Goal: Task Accomplishment & Management: Use online tool/utility

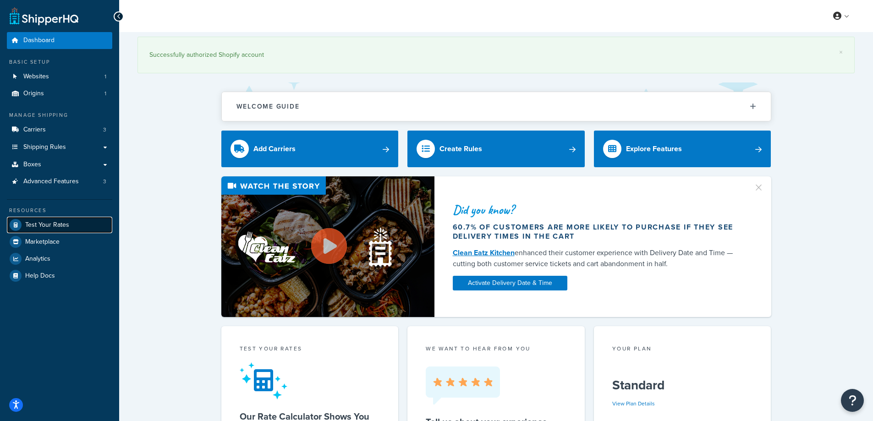
click at [42, 227] on span "Test Your Rates" at bounding box center [47, 225] width 44 height 8
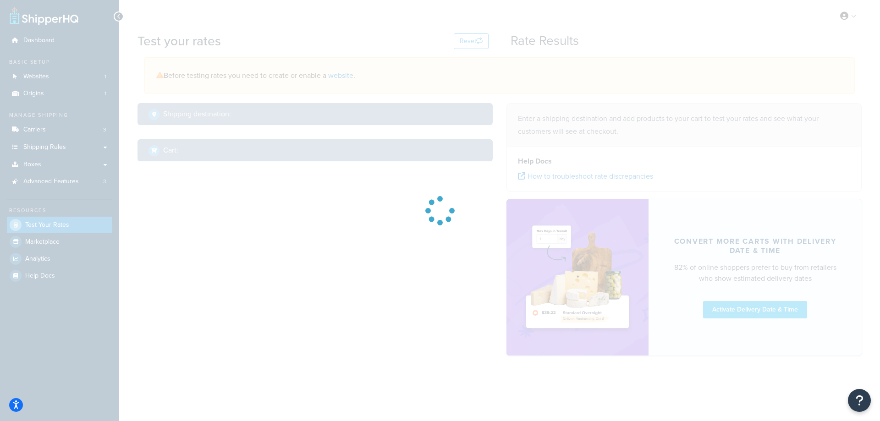
select select "[GEOGRAPHIC_DATA]"
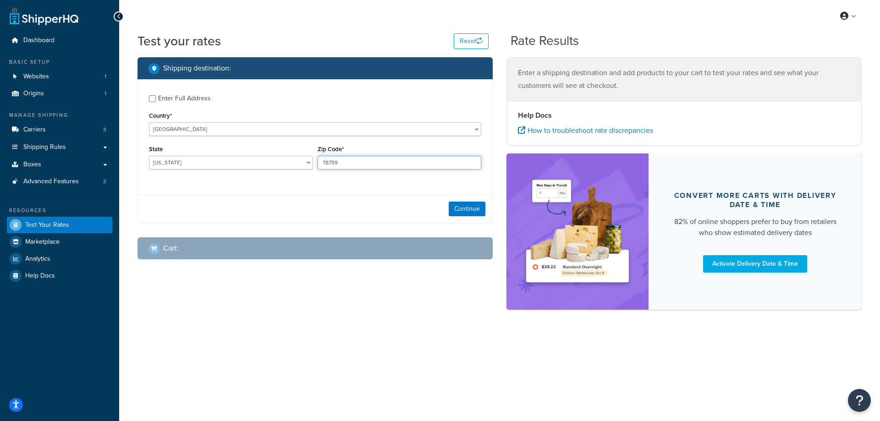
drag, startPoint x: 346, startPoint y: 162, endPoint x: 320, endPoint y: 160, distance: 26.2
click at [320, 160] on input "78759" at bounding box center [399, 163] width 164 height 14
paste input "29483"
type input "29483"
click at [273, 180] on div "Enter Full Address Country* [GEOGRAPHIC_DATA] [GEOGRAPHIC_DATA] [GEOGRAPHIC_DAT…" at bounding box center [315, 133] width 354 height 108
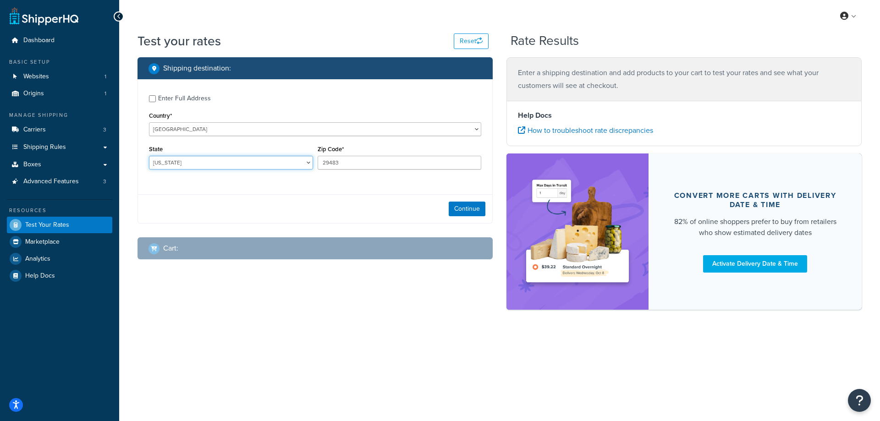
click at [215, 163] on select "[US_STATE] [US_STATE] [US_STATE] [US_STATE] [US_STATE] Armed Forces Americas Ar…" at bounding box center [231, 163] width 164 height 14
select select "SC"
click at [149, 156] on select "[US_STATE] [US_STATE] [US_STATE] [US_STATE] [US_STATE] Armed Forces Americas Ar…" at bounding box center [231, 163] width 164 height 14
click at [461, 208] on button "Continue" at bounding box center [466, 209] width 37 height 15
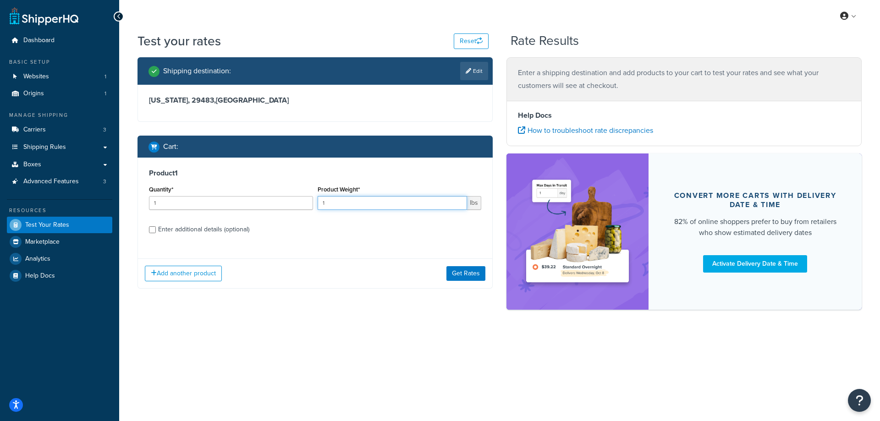
drag, startPoint x: 350, startPoint y: 204, endPoint x: 314, endPoint y: 202, distance: 36.2
click at [314, 202] on div "Quantity* 1 Product Weight* 1 lbs" at bounding box center [315, 199] width 337 height 33
paste input "5.19"
type input "5.19"
click at [219, 207] on input "1" at bounding box center [231, 203] width 164 height 14
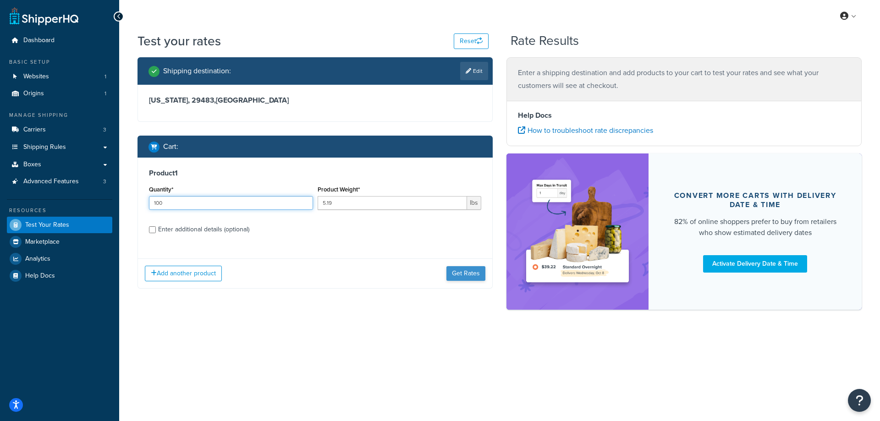
type input "100"
click at [471, 274] on button "Get Rates" at bounding box center [465, 273] width 39 height 15
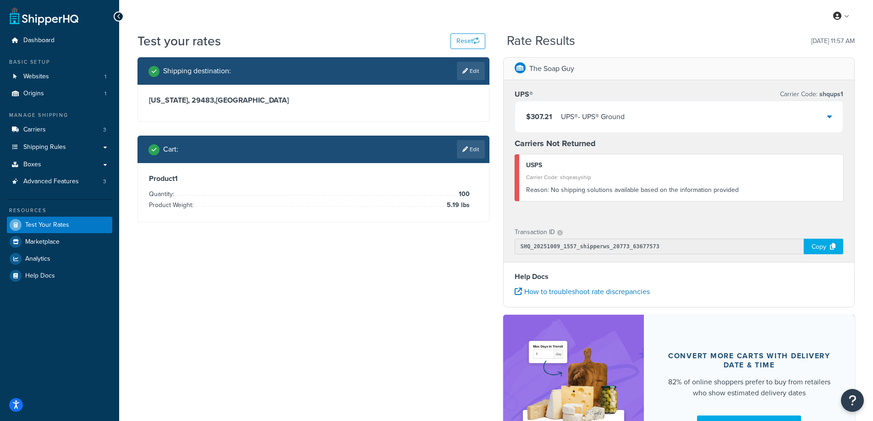
click at [550, 119] on span "$307.21" at bounding box center [539, 116] width 26 height 11
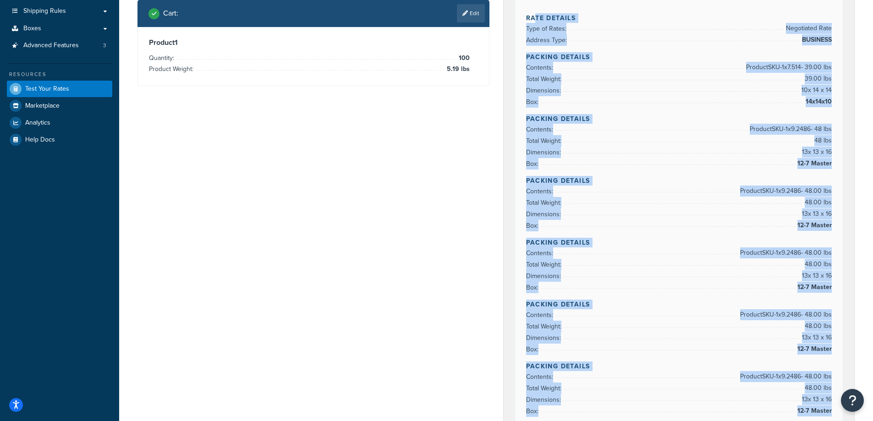
scroll to position [95, 0]
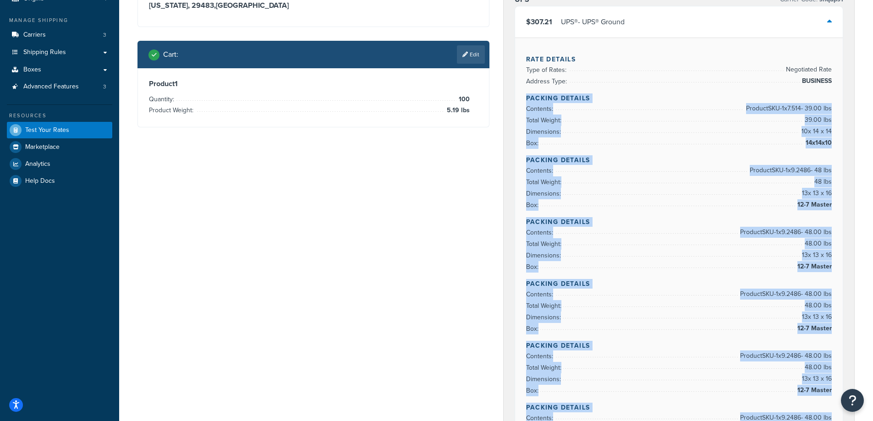
drag, startPoint x: 835, startPoint y: 306, endPoint x: 522, endPoint y: 98, distance: 375.8
copy div "Packing Details Contents: Product SKU-1 x 7.514 - 39.00 lbs Total Weight: 39.00…"
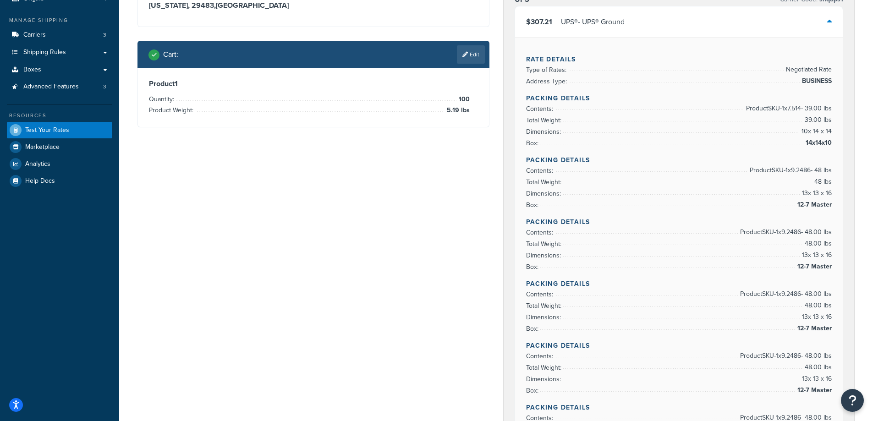
drag, startPoint x: 594, startPoint y: 94, endPoint x: 527, endPoint y: 97, distance: 66.9
click at [527, 97] on h4 "Packing Details" at bounding box center [679, 98] width 306 height 10
copy h4 "Packing Details"
drag, startPoint x: 832, startPoint y: 129, endPoint x: 804, endPoint y: 127, distance: 28.0
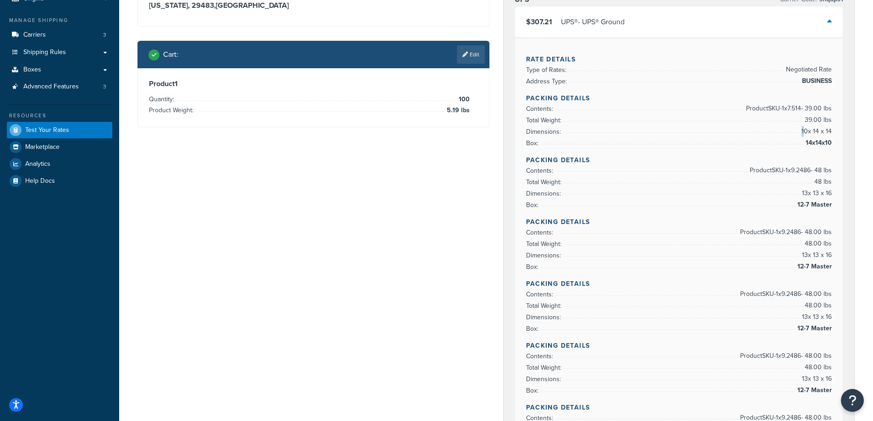
copy li "14x14x10"
drag, startPoint x: 830, startPoint y: 120, endPoint x: 805, endPoint y: 120, distance: 25.2
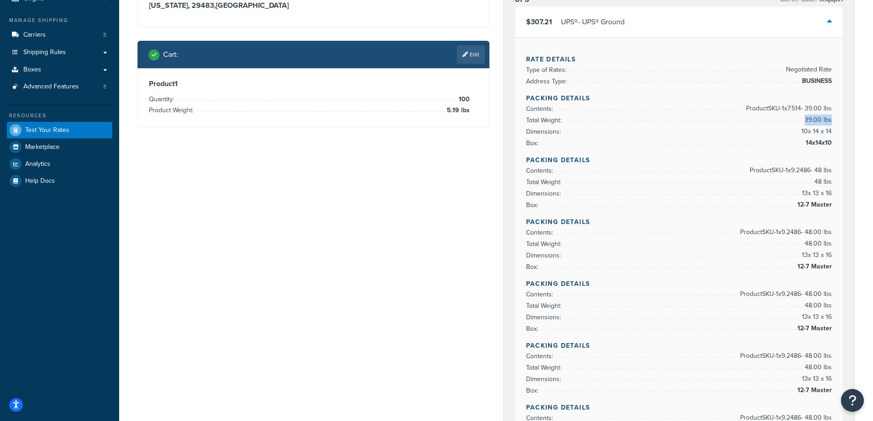
click at [805, 120] on span "39.00 lbs" at bounding box center [816, 120] width 29 height 11
copy span "39.00 lbs"
drag, startPoint x: 590, startPoint y: 159, endPoint x: 528, endPoint y: 158, distance: 61.8
click at [528, 158] on h4 "Packing Details" at bounding box center [679, 160] width 306 height 10
copy h4 "Packing Details"
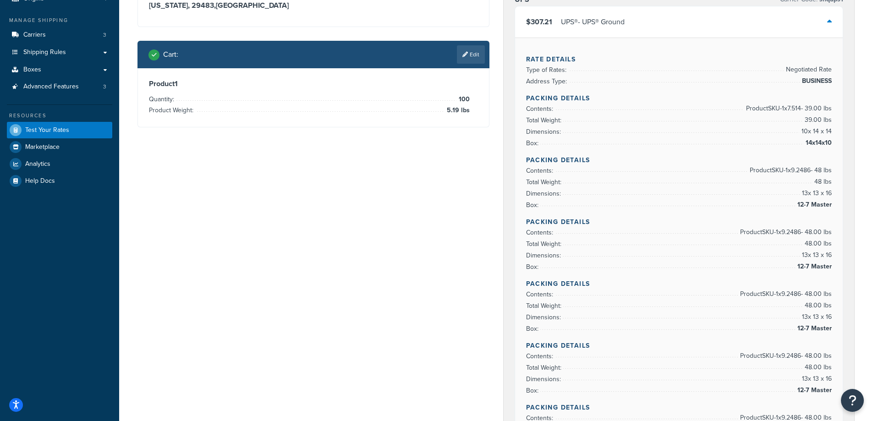
copy li "12-7 Master"
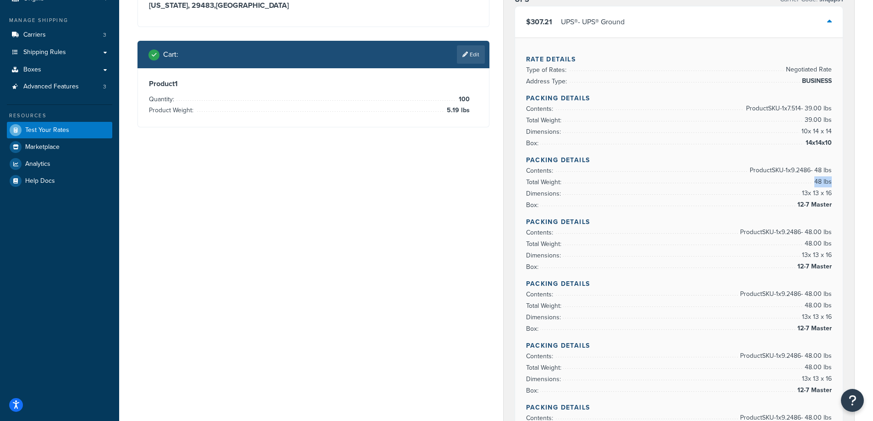
copy li "48 lbs"
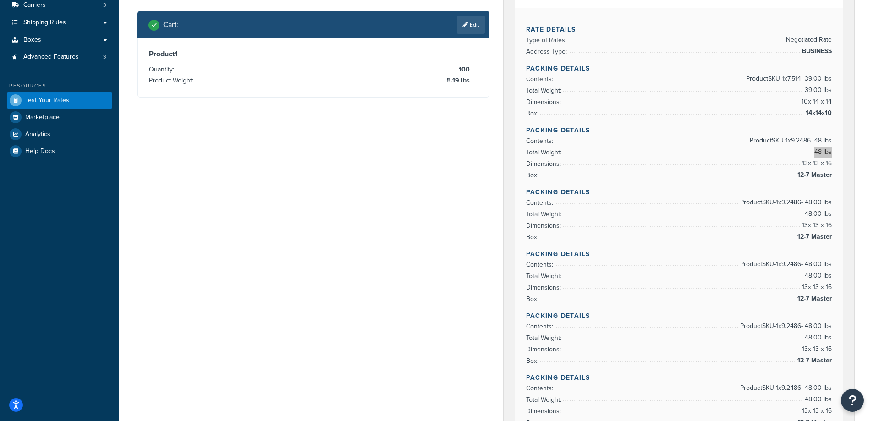
scroll to position [141, 0]
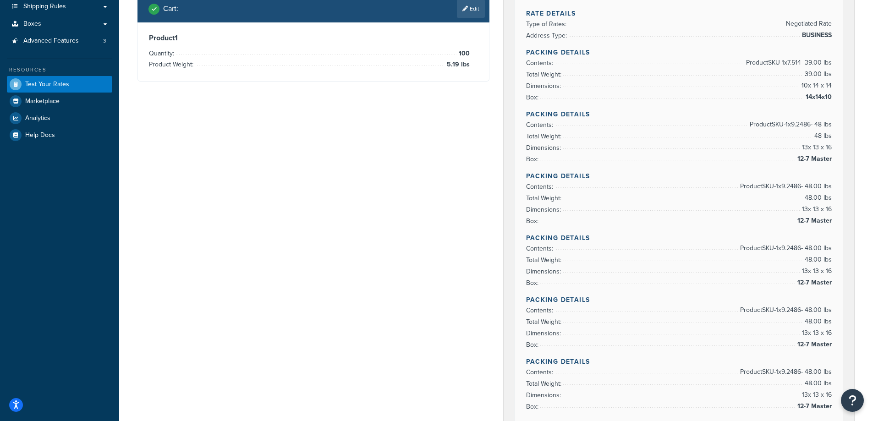
click at [832, 218] on div "Rate Details Type of Rates: Negotiated Rate Address Type: BUSINESS Packing Deta…" at bounding box center [679, 389] width 328 height 795
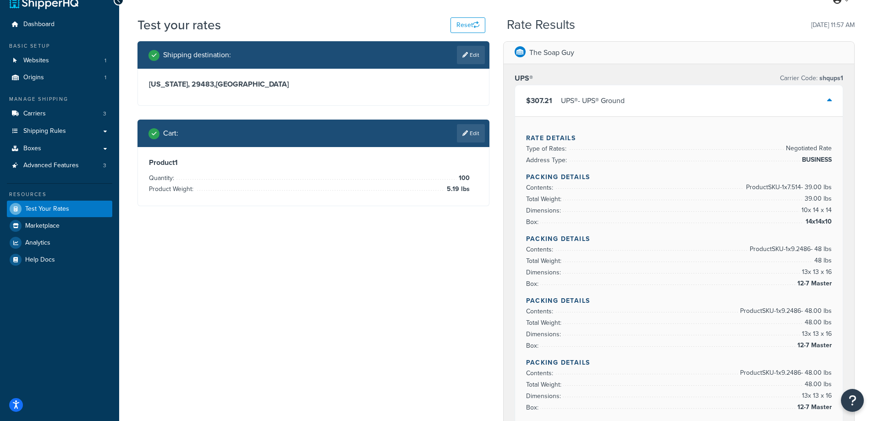
scroll to position [0, 0]
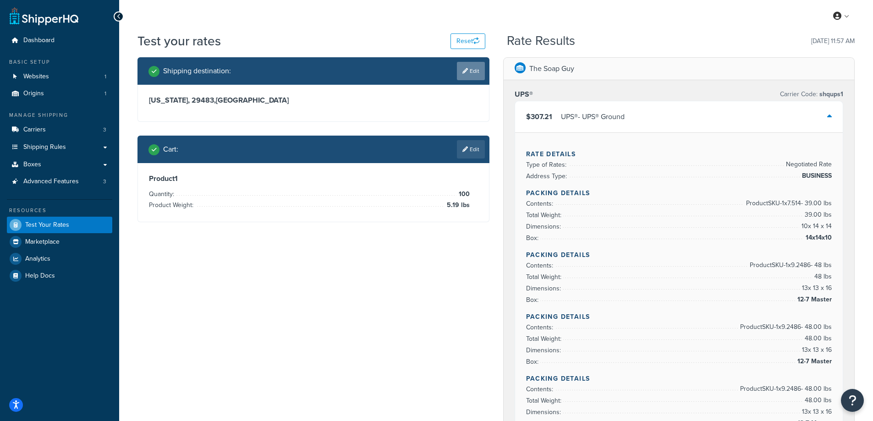
click at [469, 69] on link "Edit" at bounding box center [471, 71] width 28 height 18
select select "SC"
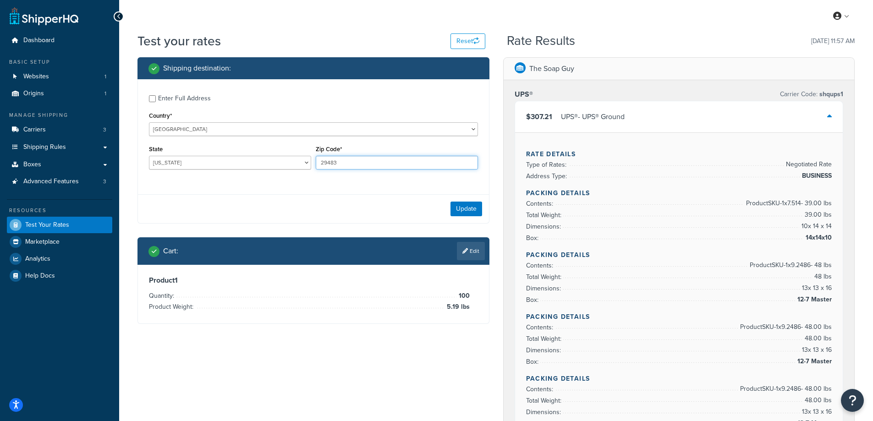
drag, startPoint x: 351, startPoint y: 164, endPoint x: 318, endPoint y: 167, distance: 33.6
click at [318, 167] on input "29483" at bounding box center [397, 163] width 162 height 14
paste input "11950"
type input "11950"
click at [282, 186] on div "Enter Full Address Country* [GEOGRAPHIC_DATA] [GEOGRAPHIC_DATA] [GEOGRAPHIC_DAT…" at bounding box center [313, 133] width 351 height 108
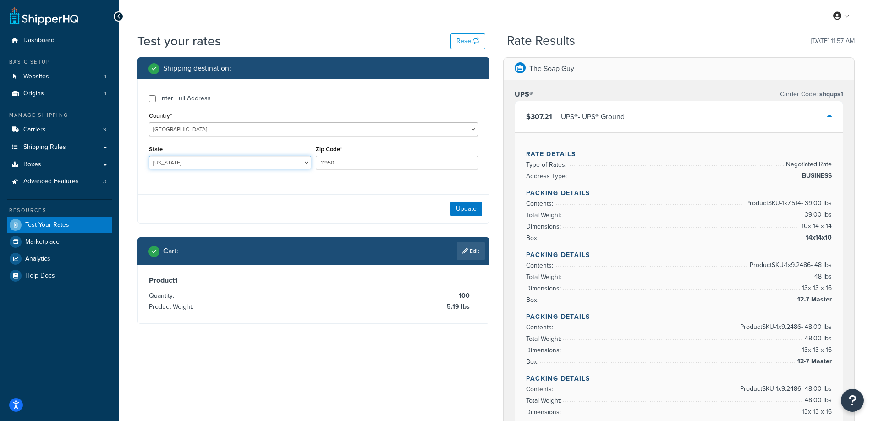
click at [175, 161] on select "[US_STATE] [US_STATE] [US_STATE] [US_STATE] [US_STATE] Armed Forces Americas Ar…" at bounding box center [230, 163] width 162 height 14
select select "NY"
click at [149, 156] on select "[US_STATE] [US_STATE] [US_STATE] [US_STATE] [US_STATE] Armed Forces Americas Ar…" at bounding box center [230, 163] width 162 height 14
click at [469, 208] on button "Update" at bounding box center [466, 209] width 32 height 15
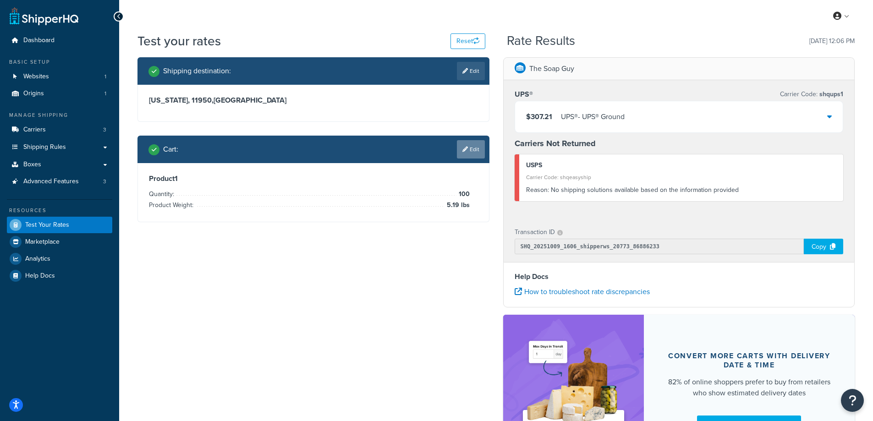
click at [468, 152] on link "Edit" at bounding box center [471, 149] width 28 height 18
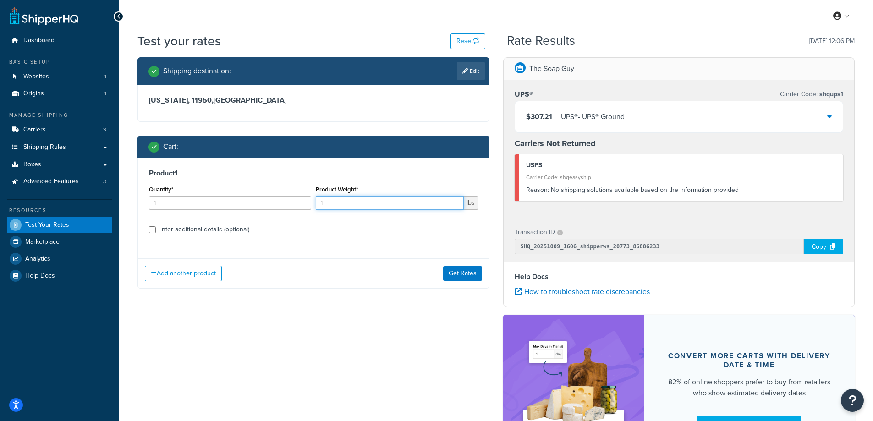
drag, startPoint x: 349, startPoint y: 201, endPoint x: 308, endPoint y: 201, distance: 41.2
click at [308, 201] on div "Quantity* 1 Product Weight* 1 lbs" at bounding box center [313, 199] width 333 height 33
paste input ".20"
type input "1.20"
click at [302, 225] on label "Enter additional details (optional)" at bounding box center [318, 228] width 320 height 15
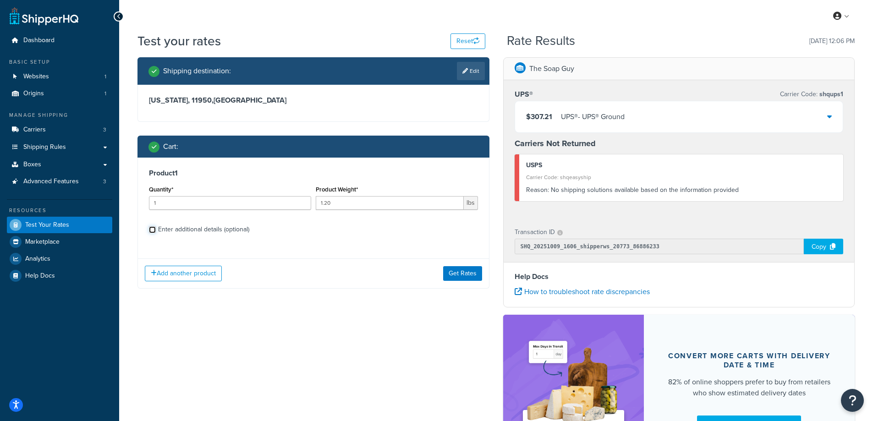
click at [156, 226] on input "Enter additional details (optional)" at bounding box center [152, 229] width 7 height 7
checkbox input "true"
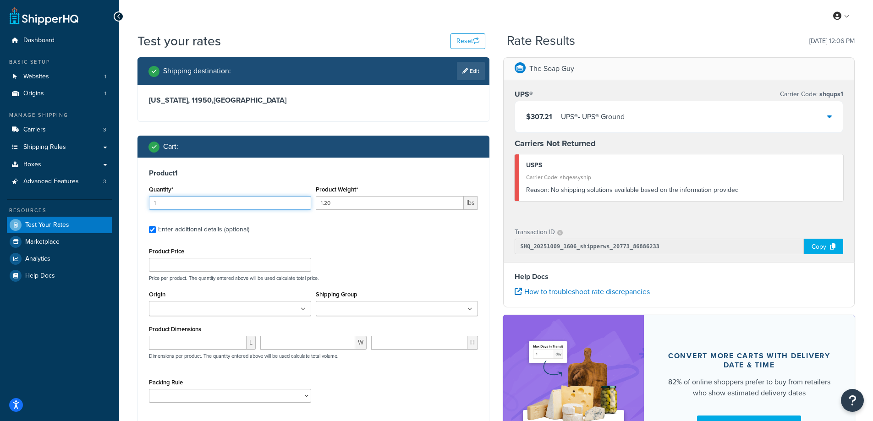
click at [189, 202] on input "1" at bounding box center [230, 203] width 162 height 14
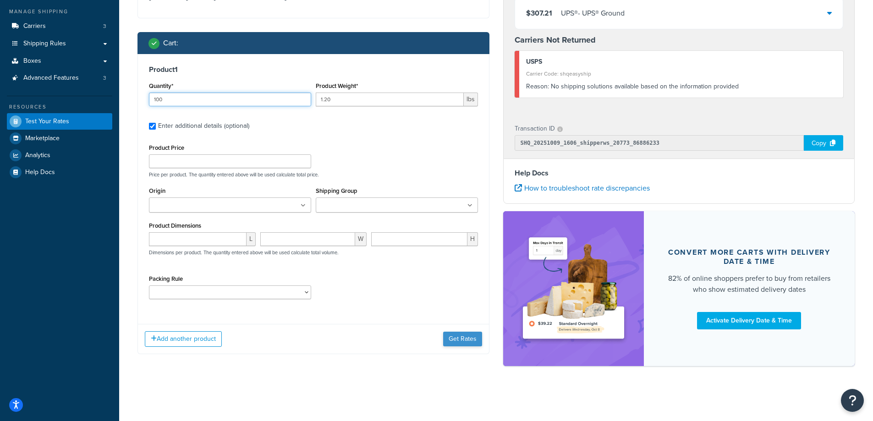
type input "100"
click at [455, 337] on button "Get Rates" at bounding box center [462, 339] width 39 height 15
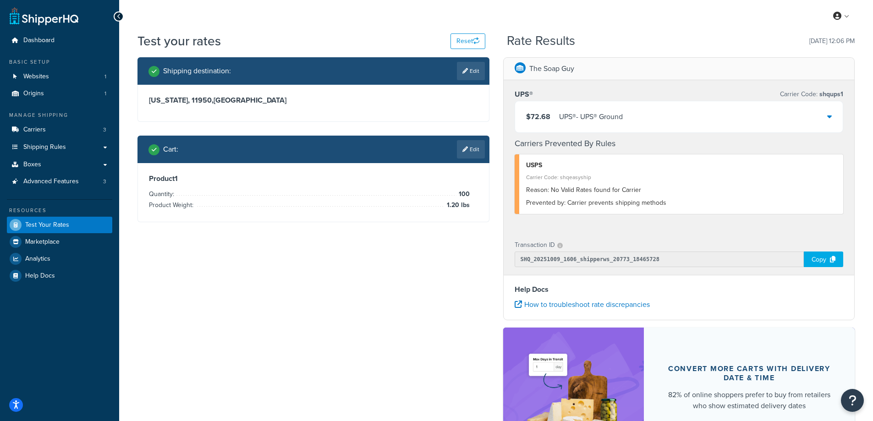
click at [589, 110] on div "UPS® - UPS® Ground" at bounding box center [591, 116] width 64 height 13
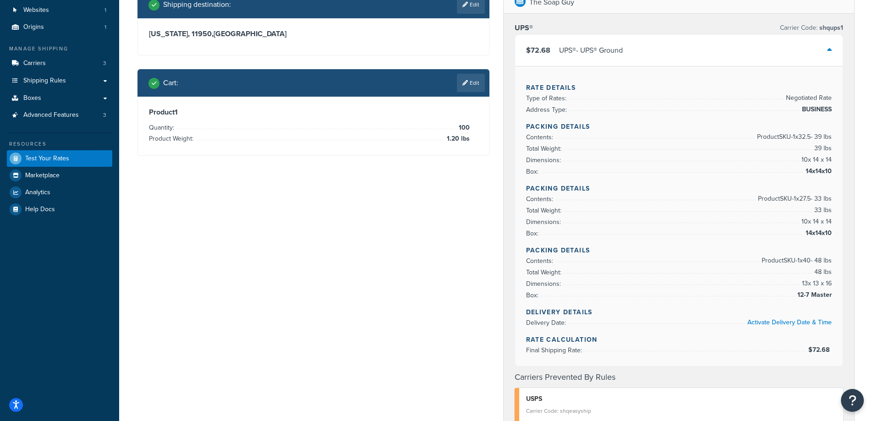
scroll to position [46, 0]
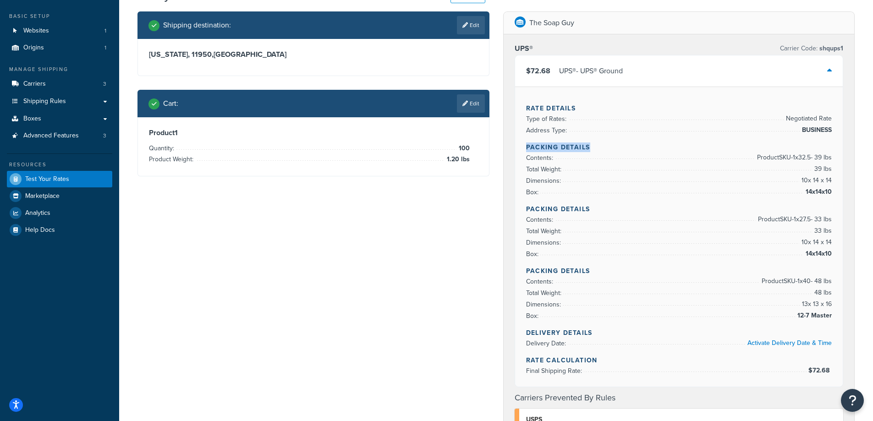
drag, startPoint x: 589, startPoint y: 147, endPoint x: 527, endPoint y: 147, distance: 61.4
click at [527, 147] on h4 "Packing Details" at bounding box center [679, 147] width 306 height 10
copy h4 "Packing Details"
click at [831, 191] on div "Rate Details Type of Rates: Negotiated Rate Address Type: BUSINESS Packing Deta…" at bounding box center [679, 237] width 328 height 300
copy li "14x14x10"
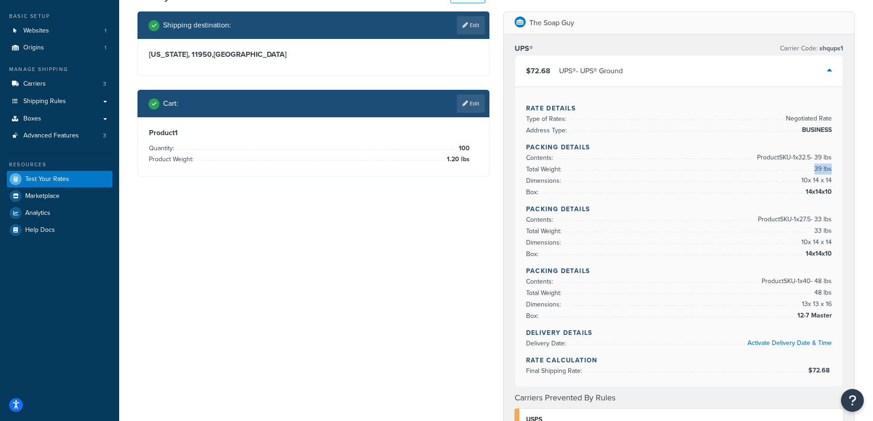
click at [831, 167] on div "Rate Details Type of Rates: Negotiated Rate Address Type: BUSINESS Packing Deta…" at bounding box center [679, 237] width 328 height 300
copy li "39 lbs"
drag, startPoint x: 597, startPoint y: 207, endPoint x: 527, endPoint y: 208, distance: 70.6
click at [527, 208] on h4 "Packing Details" at bounding box center [679, 209] width 306 height 10
drag, startPoint x: 831, startPoint y: 256, endPoint x: 806, endPoint y: 255, distance: 25.2
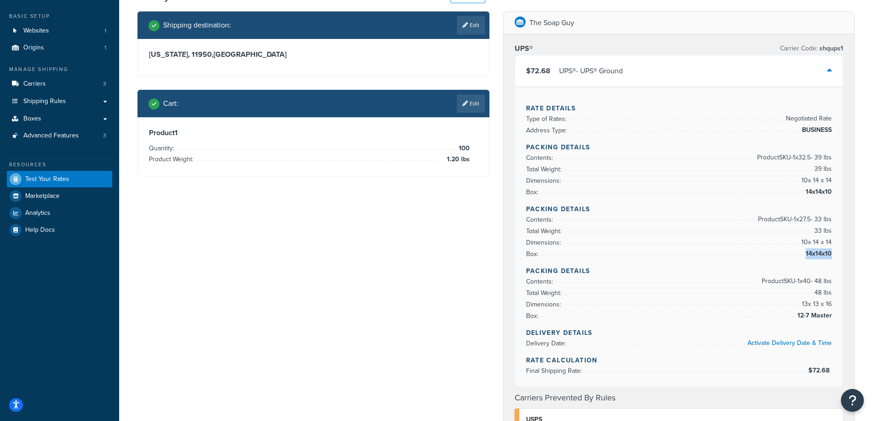
click at [806, 255] on span "14x14x10" at bounding box center [817, 253] width 28 height 11
click at [831, 230] on div "Rate Details Type of Rates: Negotiated Rate Address Type: BUSINESS Packing Deta…" at bounding box center [679, 237] width 328 height 300
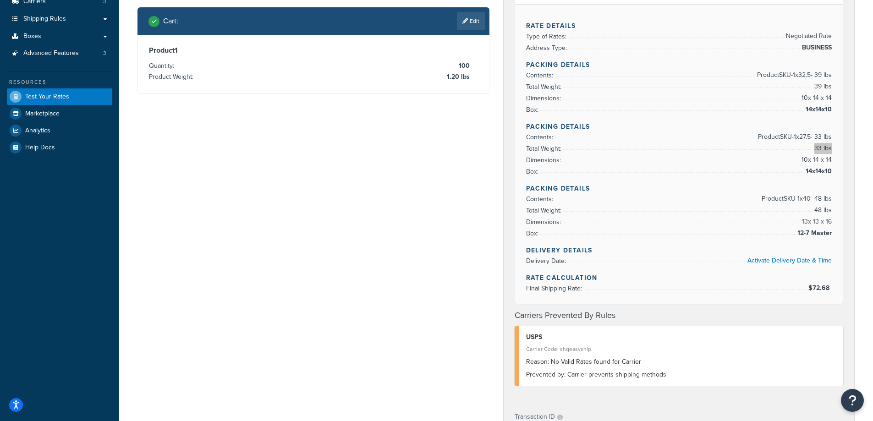
scroll to position [0, 0]
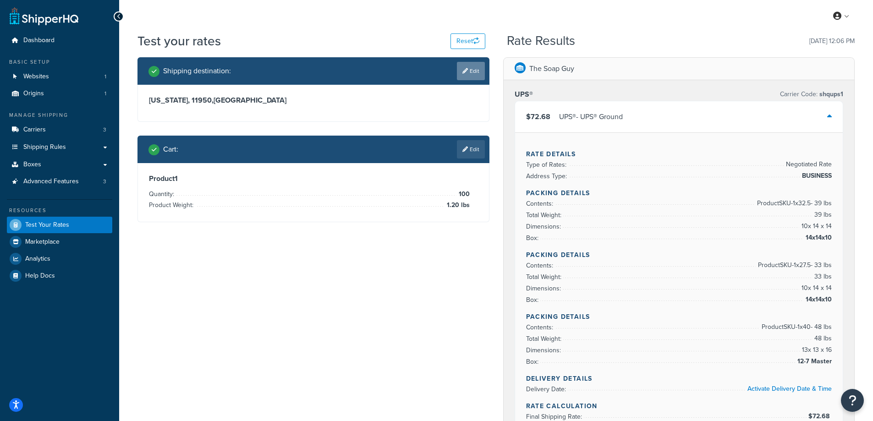
click at [472, 71] on link "Edit" at bounding box center [471, 71] width 28 height 18
select select "NY"
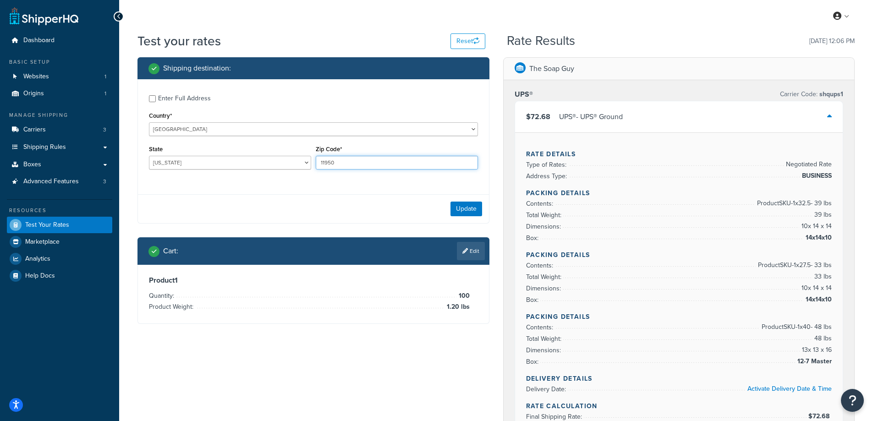
drag, startPoint x: 344, startPoint y: 163, endPoint x: 316, endPoint y: 162, distance: 28.4
click at [316, 162] on input "11950" at bounding box center [397, 163] width 162 height 14
paste input "5424"
type input "15424"
click at [254, 180] on div "Enter Full Address Country* [GEOGRAPHIC_DATA] [GEOGRAPHIC_DATA] [GEOGRAPHIC_DAT…" at bounding box center [313, 133] width 351 height 108
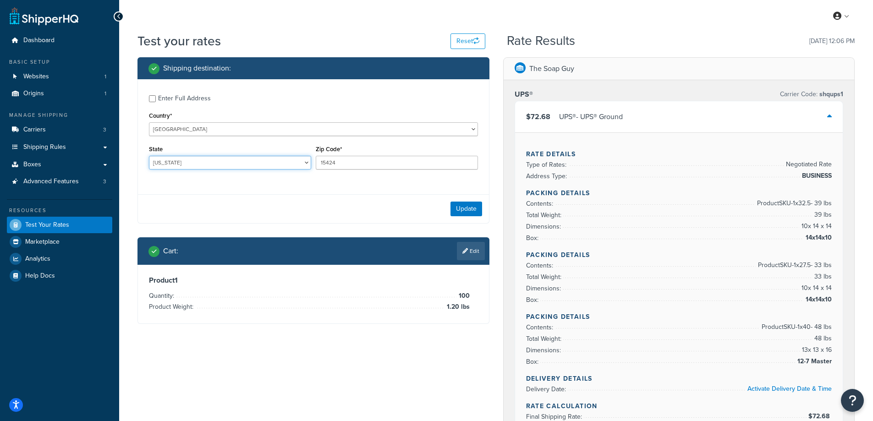
click at [222, 165] on select "[US_STATE] [US_STATE] [US_STATE] [US_STATE] [US_STATE] Armed Forces Americas Ar…" at bounding box center [230, 163] width 162 height 14
select select "PA"
click at [149, 156] on select "[US_STATE] [US_STATE] [US_STATE] [US_STATE] [US_STATE] Armed Forces Americas Ar…" at bounding box center [230, 163] width 162 height 14
click at [468, 204] on button "Update" at bounding box center [466, 209] width 32 height 15
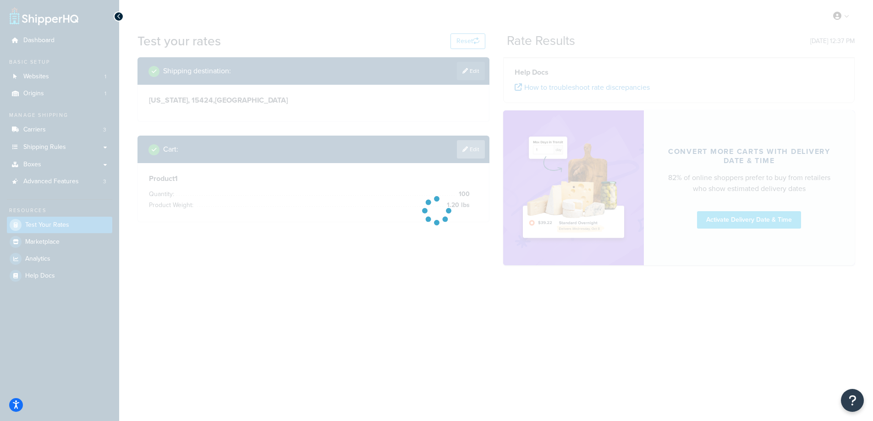
click at [472, 188] on div at bounding box center [436, 210] width 873 height 421
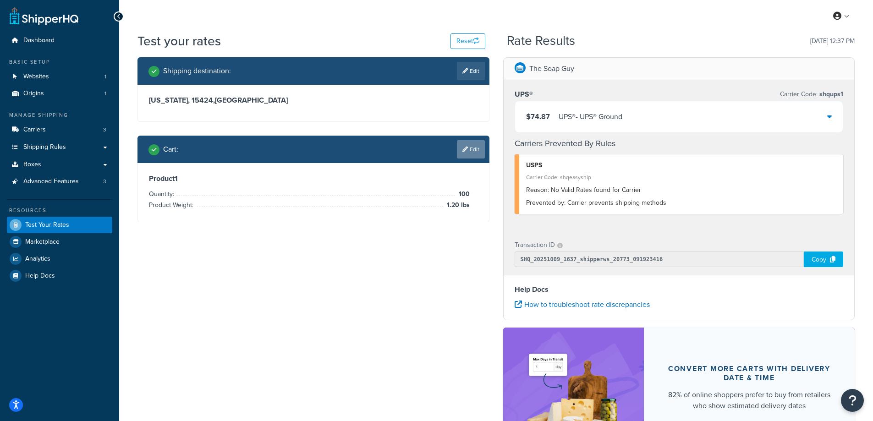
click at [471, 151] on link "Edit" at bounding box center [471, 149] width 28 height 18
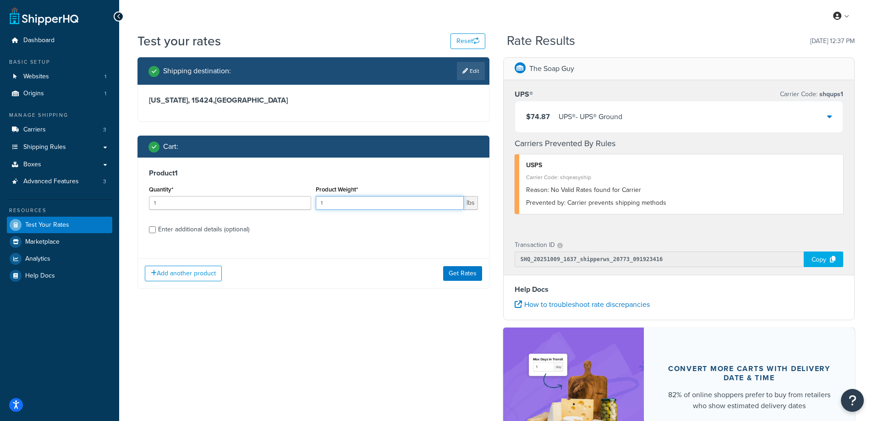
drag, startPoint x: 328, startPoint y: 201, endPoint x: 316, endPoint y: 202, distance: 12.9
click at [316, 202] on input "1" at bounding box center [390, 203] width 148 height 14
paste input "0.33"
type input "0.33"
click at [272, 206] on input "1" at bounding box center [230, 203] width 162 height 14
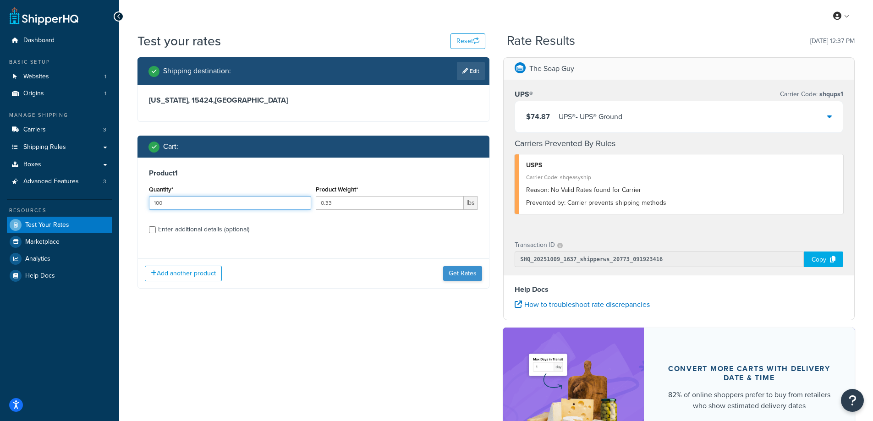
type input "100"
click at [467, 274] on button "Get Rates" at bounding box center [462, 273] width 39 height 15
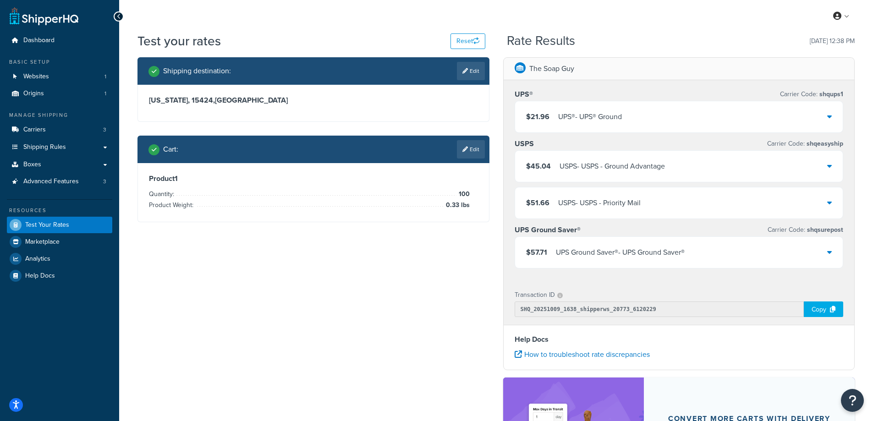
click at [589, 114] on div "UPS® - UPS® Ground" at bounding box center [590, 116] width 64 height 13
